Goal: Information Seeking & Learning: Learn about a topic

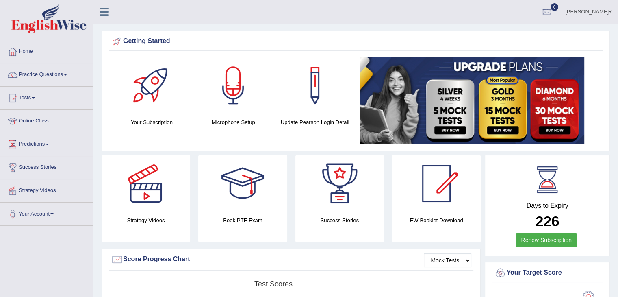
click at [39, 119] on link "Online Class" at bounding box center [46, 120] width 93 height 20
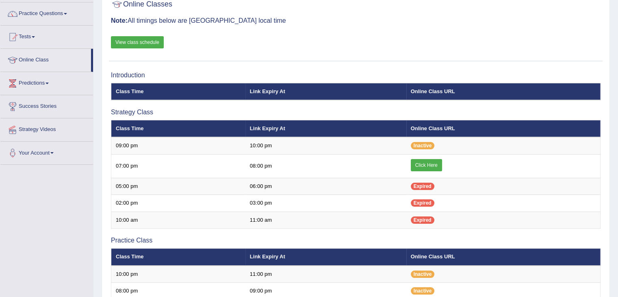
scroll to position [60, 0]
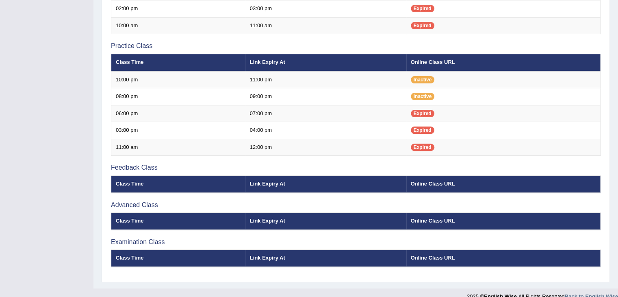
scroll to position [260, 0]
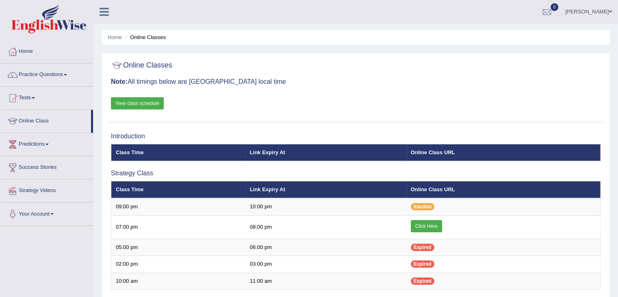
click at [133, 100] on link "View class schedule" at bounding box center [137, 103] width 53 height 12
click at [21, 53] on link "Home" at bounding box center [46, 50] width 93 height 20
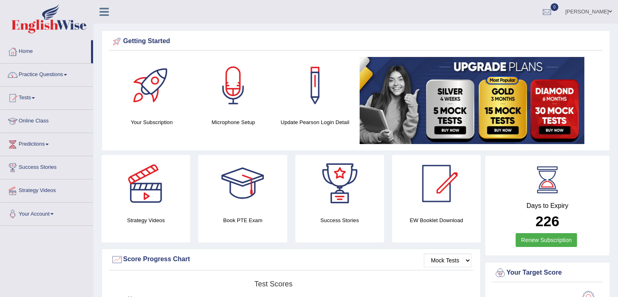
click at [23, 119] on link "Online Class" at bounding box center [46, 120] width 93 height 20
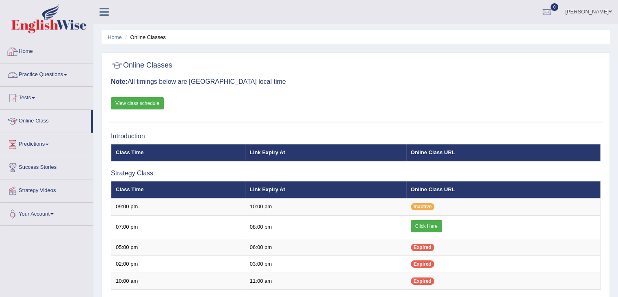
click at [29, 51] on link "Home" at bounding box center [46, 50] width 93 height 20
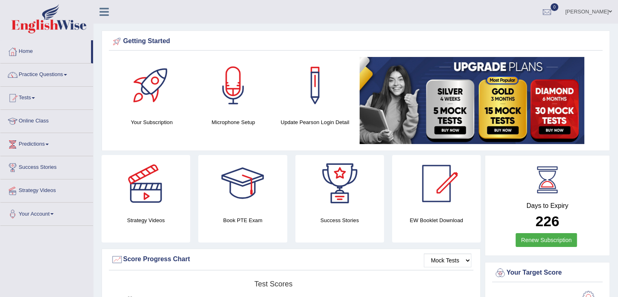
click at [232, 85] on div at bounding box center [233, 85] width 57 height 57
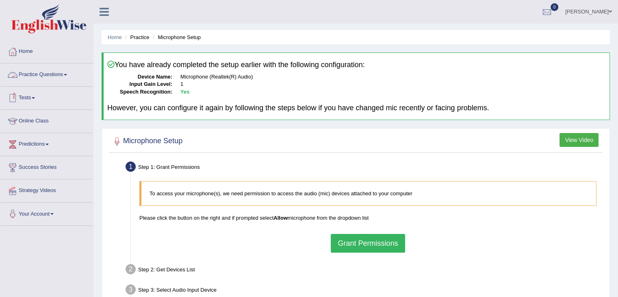
click at [64, 72] on link "Practice Questions" at bounding box center [46, 73] width 93 height 20
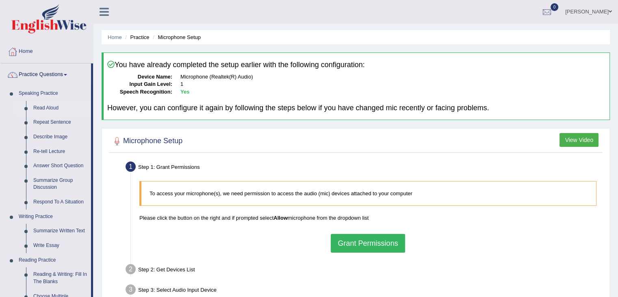
click at [52, 109] on link "Read Aloud" at bounding box center [60, 108] width 61 height 15
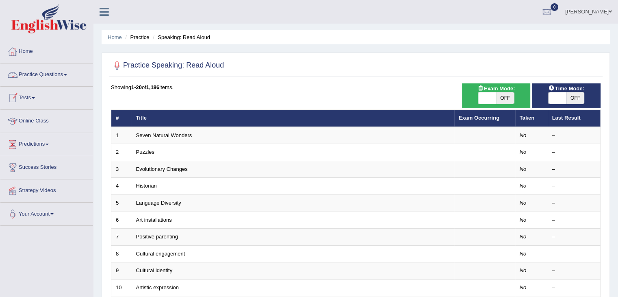
click at [25, 52] on link "Home" at bounding box center [46, 50] width 93 height 20
